Goal: Task Accomplishment & Management: Manage account settings

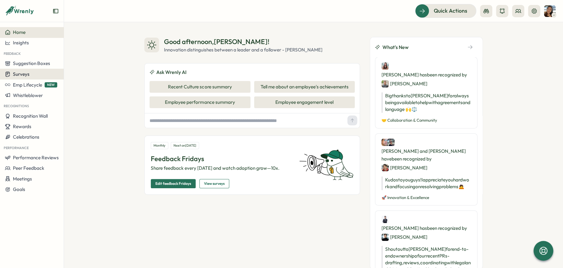
click at [36, 76] on div "Surveys" at bounding box center [32, 74] width 54 height 6
click at [518, 13] on icon at bounding box center [518, 10] width 6 height 3
click at [522, 33] on div "Org Members" at bounding box center [517, 30] width 39 height 7
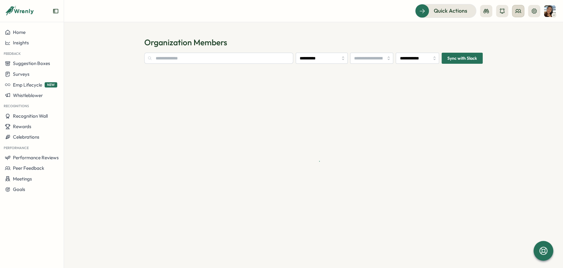
click at [518, 10] on icon at bounding box center [518, 11] width 6 height 6
type input "**********"
click at [523, 43] on div "User Groups" at bounding box center [517, 42] width 39 height 7
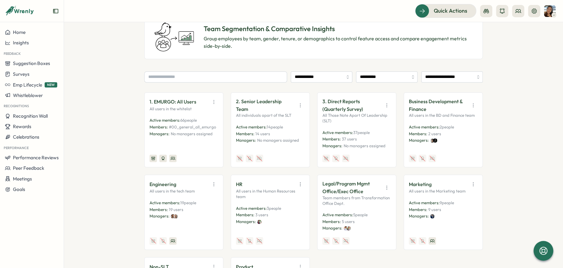
scroll to position [61, 0]
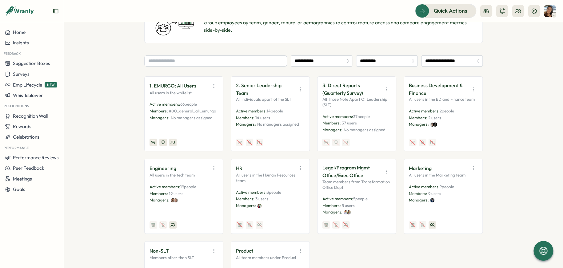
click at [212, 84] on icon "button" at bounding box center [214, 86] width 6 height 6
click at [200, 99] on button "View Audience" at bounding box center [198, 99] width 39 height 10
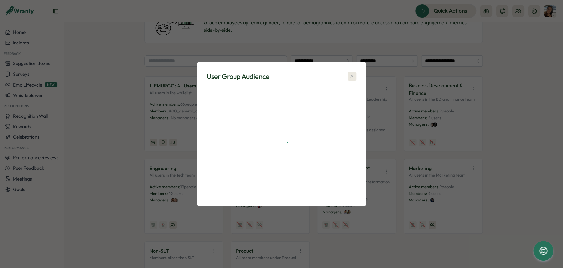
click at [353, 76] on icon "button" at bounding box center [352, 76] width 6 height 6
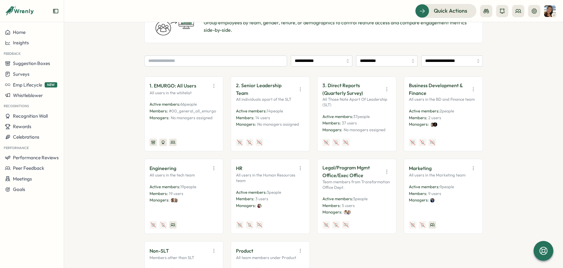
click at [212, 86] on icon "button" at bounding box center [214, 86] width 6 height 6
click at [196, 109] on button "Edit" at bounding box center [198, 110] width 39 height 10
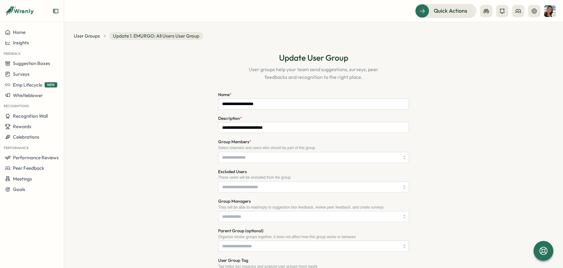
type input "**********"
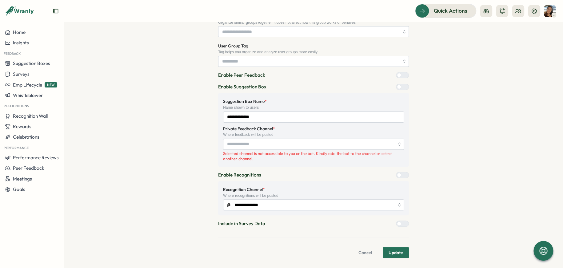
scroll to position [63, 0]
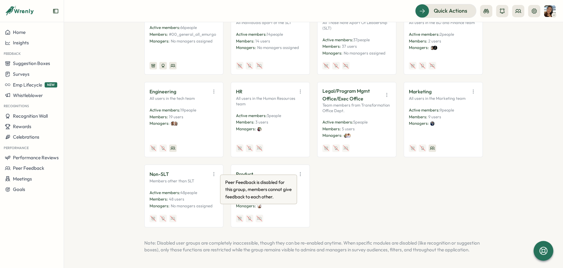
scroll to position [145, 0]
click at [214, 171] on icon "button" at bounding box center [214, 174] width 6 height 6
click at [213, 171] on icon "button" at bounding box center [214, 174] width 6 height 6
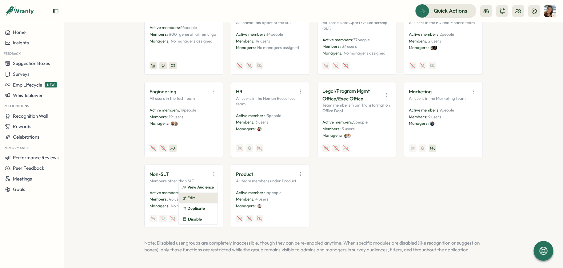
click at [197, 192] on button "Edit" at bounding box center [198, 197] width 39 height 10
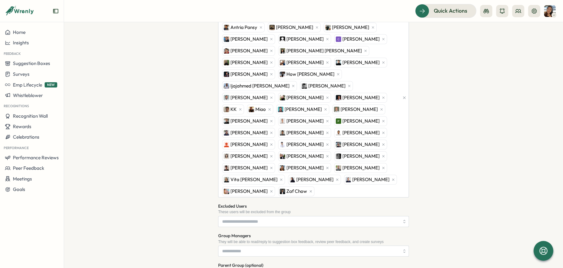
scroll to position [92, 0]
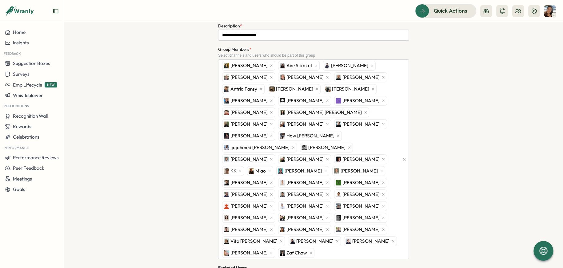
click at [179, 166] on div "**********" at bounding box center [313, 204] width 479 height 502
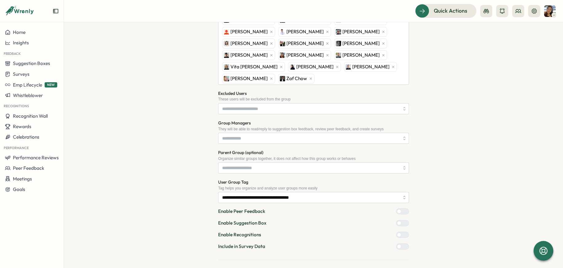
scroll to position [82, 0]
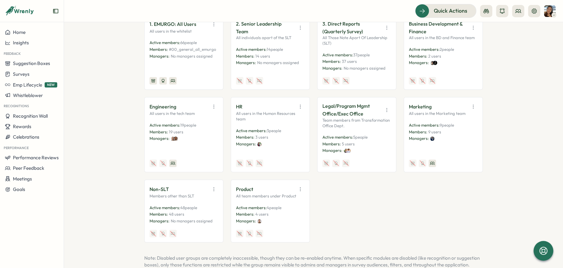
scroll to position [92, 0]
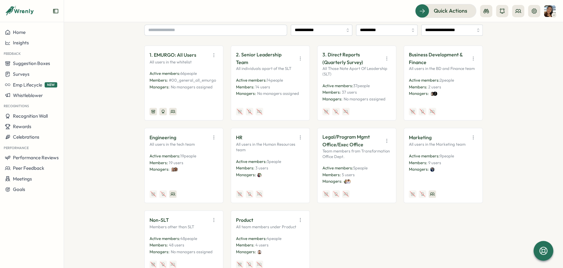
click at [299, 55] on icon "button" at bounding box center [300, 58] width 6 height 6
click at [286, 80] on button "Edit" at bounding box center [284, 79] width 39 height 10
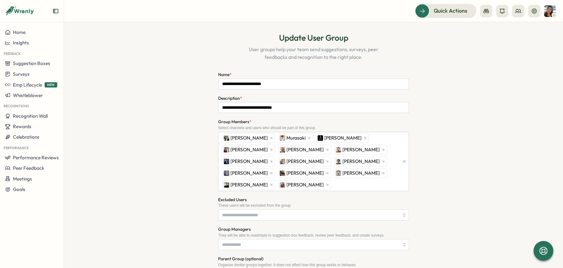
scroll to position [123, 0]
